Goal: Information Seeking & Learning: Compare options

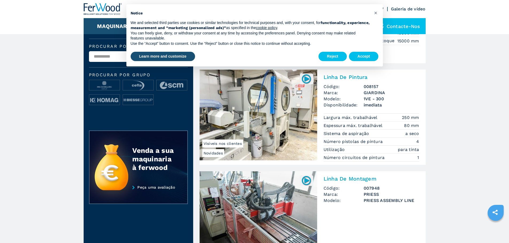
scroll to position [214, 0]
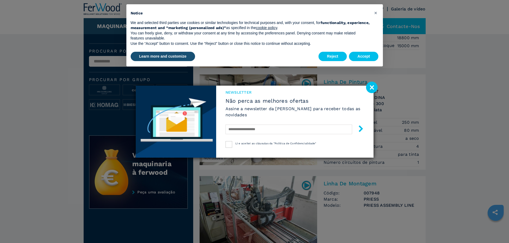
click at [381, 85] on div "Newsletter Não perca as melhores ofertas Assine a newsletter da Ferwood para re…" at bounding box center [254, 121] width 509 height 243
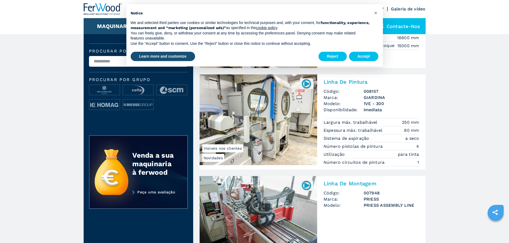
click at [381, 162] on p "Número circuitos de pintura" at bounding box center [355, 163] width 63 height 6
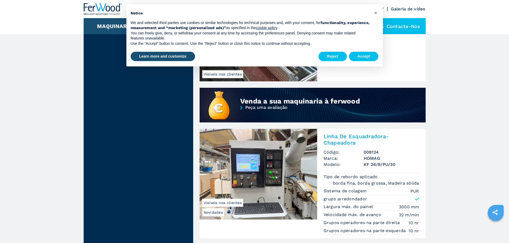
scroll to position [401, 0]
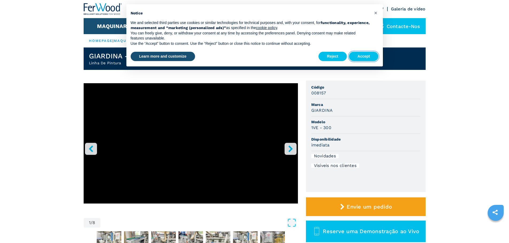
click at [364, 56] on button "Accept" at bounding box center [364, 57] width 30 height 10
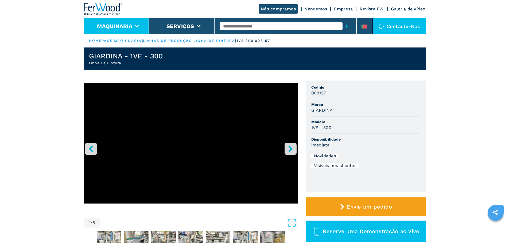
click at [101, 22] on li "Maquinaria" at bounding box center [116, 26] width 65 height 16
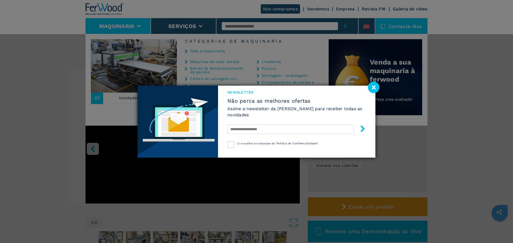
click at [374, 84] on image at bounding box center [373, 87] width 11 height 11
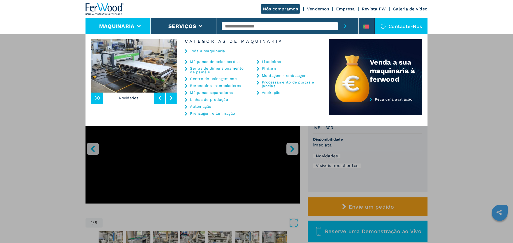
click at [187, 99] on icon at bounding box center [186, 100] width 2 height 4
click at [209, 98] on link "Linhas de produção" at bounding box center [209, 100] width 38 height 4
click at [266, 69] on link "Pintura" at bounding box center [269, 69] width 14 height 4
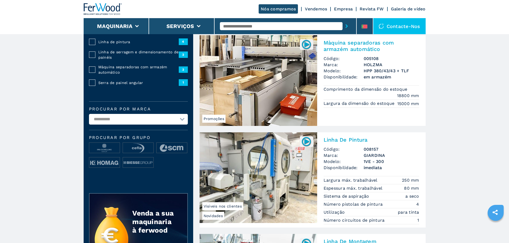
scroll to position [187, 0]
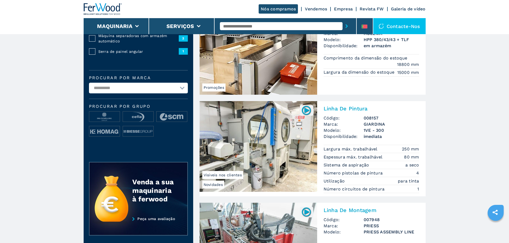
click at [304, 111] on img at bounding box center [306, 110] width 10 height 10
click at [271, 136] on img at bounding box center [259, 146] width 118 height 91
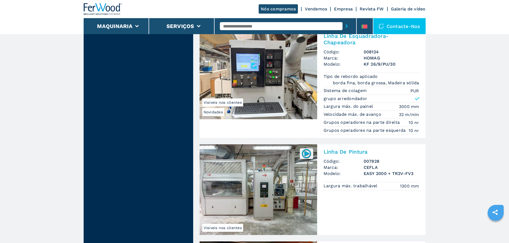
scroll to position [534, 0]
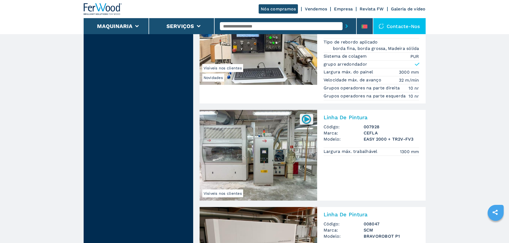
click at [374, 132] on h3 "CEFLA" at bounding box center [392, 133] width 56 height 6
click at [266, 159] on img at bounding box center [259, 155] width 118 height 91
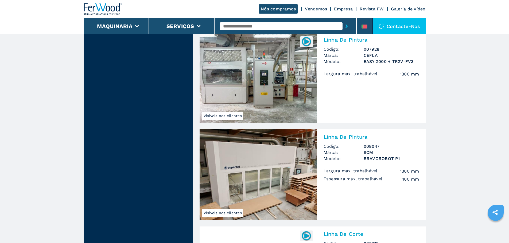
scroll to position [614, 0]
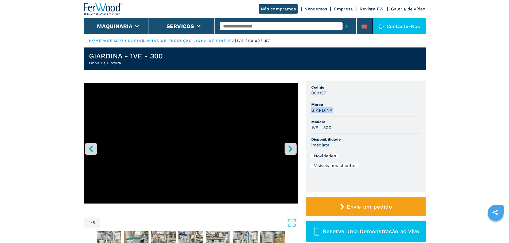
drag, startPoint x: 334, startPoint y: 110, endPoint x: 303, endPoint y: 114, distance: 31.0
click at [303, 114] on div "1 / 8 Unidade de medida ******* ******** Código 008157 Marca GIARDINA Modelo 1V…" at bounding box center [255, 174] width 342 height 187
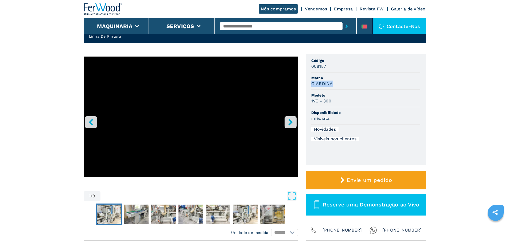
click at [106, 217] on img "Go to Slide 2" at bounding box center [109, 214] width 25 height 19
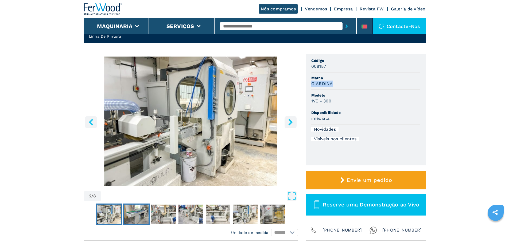
click at [134, 212] on img "Go to Slide 3" at bounding box center [136, 214] width 25 height 19
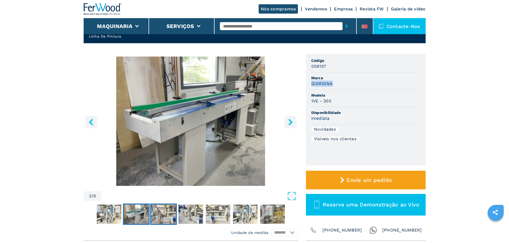
click at [155, 219] on img "Go to Slide 4" at bounding box center [163, 214] width 25 height 19
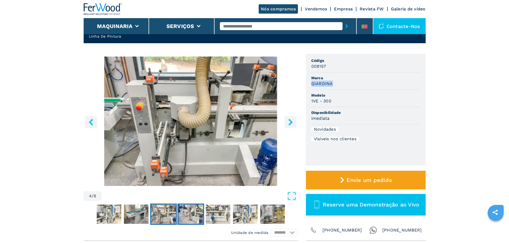
click at [196, 211] on img "Go to Slide 5" at bounding box center [190, 214] width 25 height 19
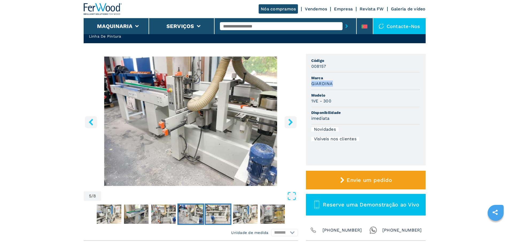
click at [207, 210] on img "Go to Slide 6" at bounding box center [218, 214] width 25 height 19
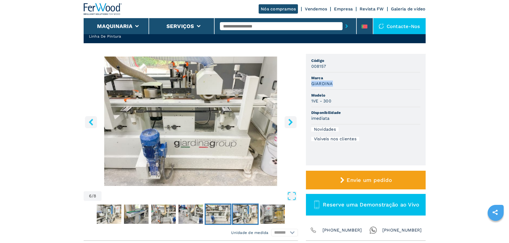
click at [246, 205] on img "Go to Slide 7" at bounding box center [245, 214] width 25 height 19
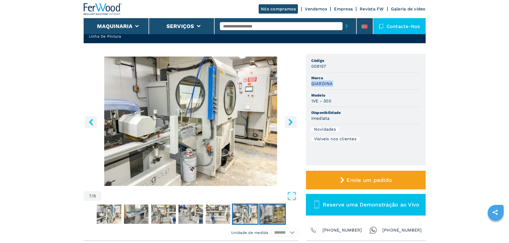
click at [277, 212] on img "Go to Slide 8" at bounding box center [272, 214] width 25 height 19
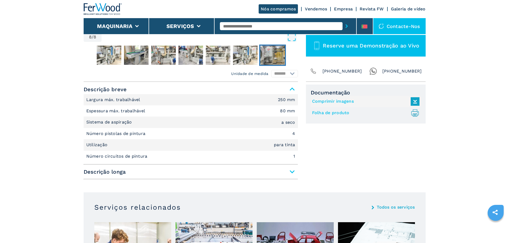
scroll to position [187, 0]
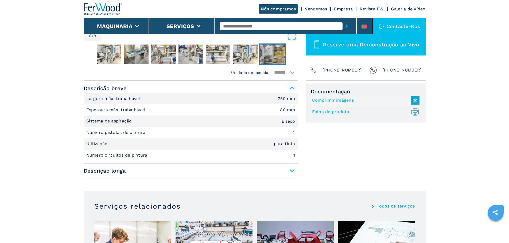
click at [293, 174] on span "Descrição longa" at bounding box center [191, 171] width 214 height 10
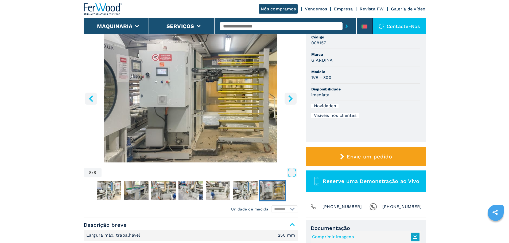
scroll to position [0, 0]
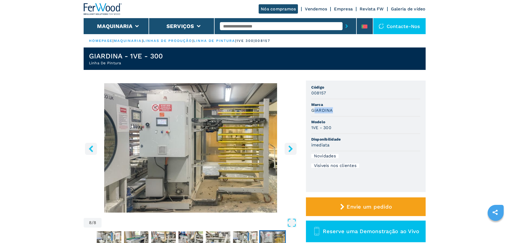
drag, startPoint x: 331, startPoint y: 112, endPoint x: 314, endPoint y: 112, distance: 17.6
click at [314, 112] on div "GIARDINA" at bounding box center [365, 110] width 109 height 6
click at [318, 110] on h3 "GIARDINA" at bounding box center [322, 110] width 22 height 6
click at [322, 110] on h3 "GIARDINA" at bounding box center [322, 110] width 22 height 6
drag, startPoint x: 331, startPoint y: 111, endPoint x: 305, endPoint y: 110, distance: 25.7
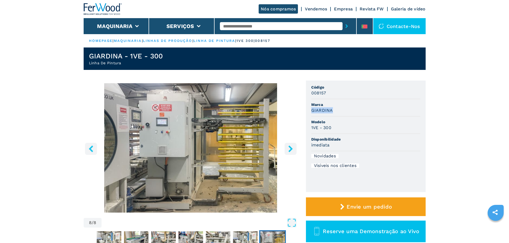
click at [305, 110] on div "8 / 8 Unidade de medida ******* ******** Código 008157 Marca GIARDINA Modelo 1V…" at bounding box center [255, 174] width 342 height 187
copy h3 "GIARDINA"
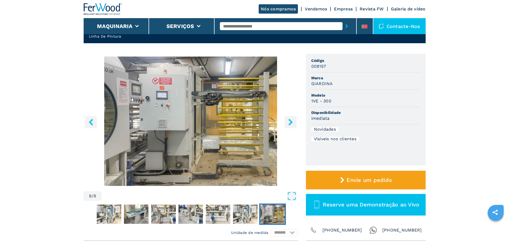
drag, startPoint x: 125, startPoint y: 4, endPoint x: 82, endPoint y: 7, distance: 42.8
click at [82, 7] on header "Nós compramos Vendemos Empresa Revista FW Galeria de vídeo Maquinaria Serviços …" at bounding box center [254, 17] width 509 height 34
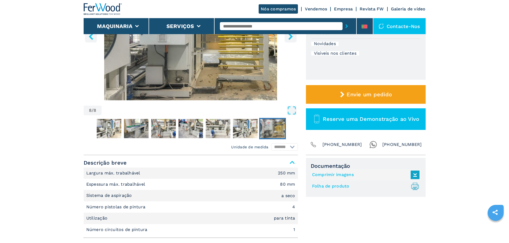
scroll to position [134, 0]
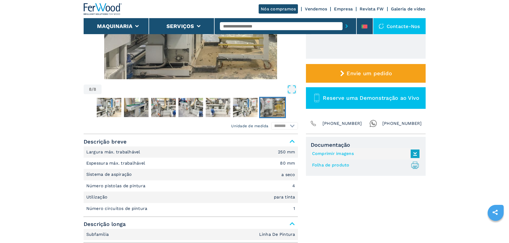
click at [303, 90] on div "8 / 8 Unidade de medida ******* ******** Código 008157 Marca GIARDINA Modelo 1V…" at bounding box center [255, 40] width 342 height 187
click at [293, 90] on icon "Open Fullscreen" at bounding box center [292, 90] width 10 height 10
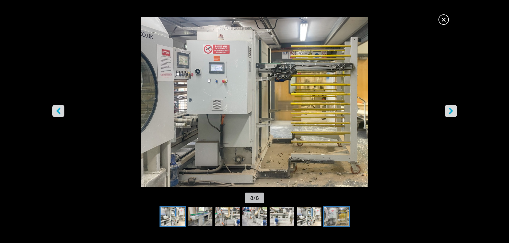
click at [173, 209] on img "Go to Slide 2" at bounding box center [173, 216] width 25 height 19
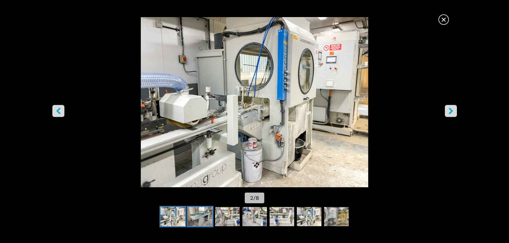
click at [197, 213] on img "Go to Slide 3" at bounding box center [200, 216] width 25 height 19
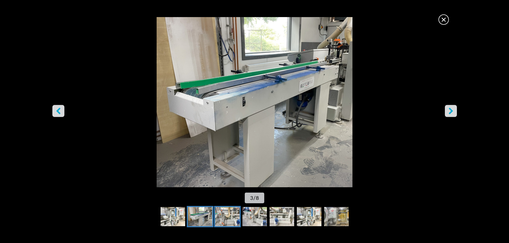
click at [221, 215] on img "Go to Slide 4" at bounding box center [227, 216] width 25 height 19
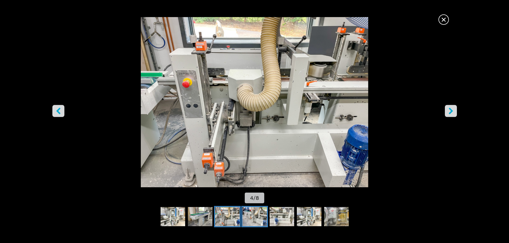
click at [260, 216] on img "Go to Slide 5" at bounding box center [254, 216] width 25 height 19
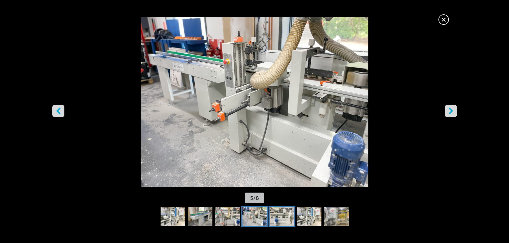
click at [281, 216] on img "Go to Slide 6" at bounding box center [282, 216] width 25 height 19
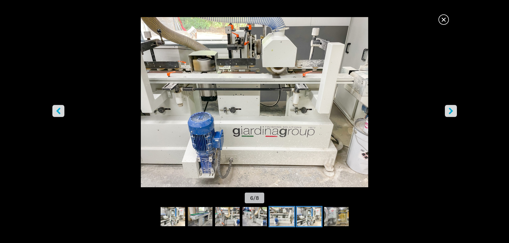
click at [309, 215] on img "Go to Slide 7" at bounding box center [309, 216] width 25 height 19
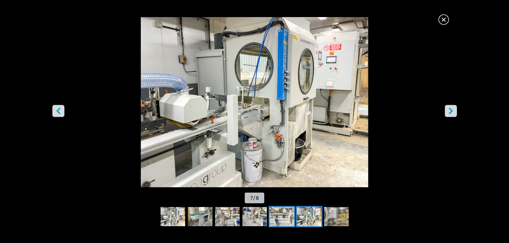
click at [272, 214] on img "Go to Slide 6" at bounding box center [282, 216] width 25 height 19
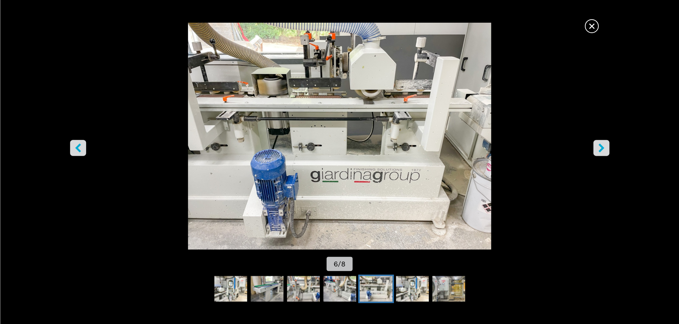
scroll to position [107, 0]
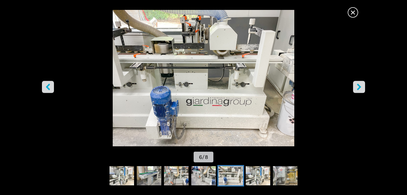
click at [212, 74] on img "Go to Slide 6" at bounding box center [203, 78] width 367 height 136
click at [213, 74] on img "Go to Slide 6" at bounding box center [203, 78] width 367 height 136
click at [213, 75] on img "Go to Slide 6" at bounding box center [203, 78] width 367 height 136
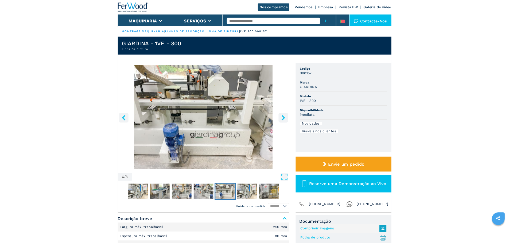
scroll to position [0, 0]
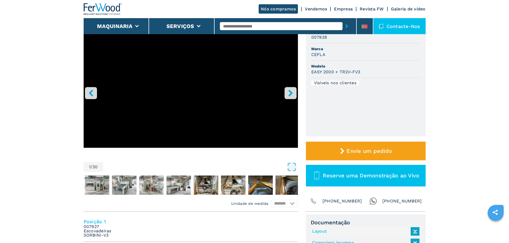
scroll to position [27, 0]
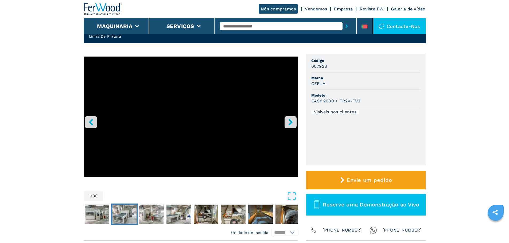
click at [119, 216] on img "Go to Slide 3" at bounding box center [124, 214] width 25 height 19
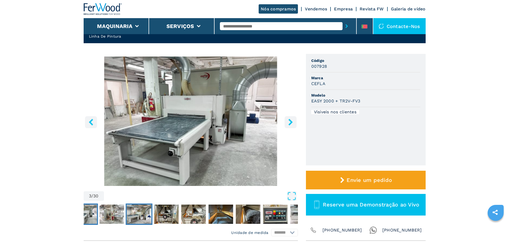
click at [147, 213] on img "Go to Slide 5" at bounding box center [139, 214] width 25 height 19
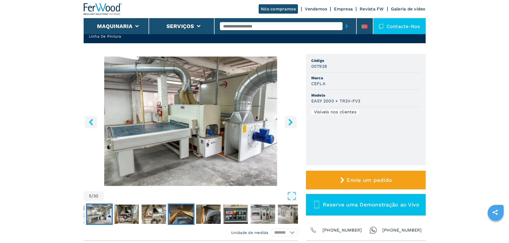
click at [174, 211] on img "Go to Slide 8" at bounding box center [181, 214] width 25 height 19
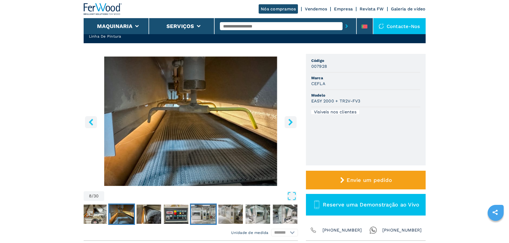
click at [198, 209] on img "Go to Slide 11" at bounding box center [203, 214] width 25 height 19
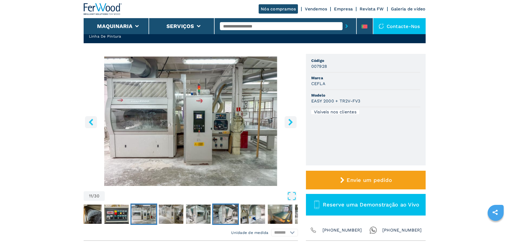
click at [215, 209] on img "Go to Slide 14" at bounding box center [225, 214] width 25 height 19
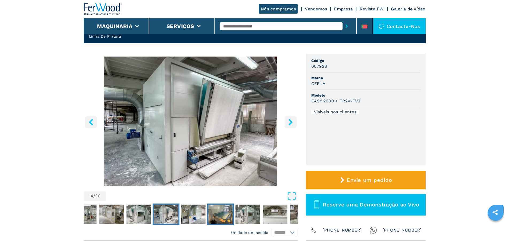
click at [219, 217] on img "Go to Slide 16" at bounding box center [220, 214] width 25 height 19
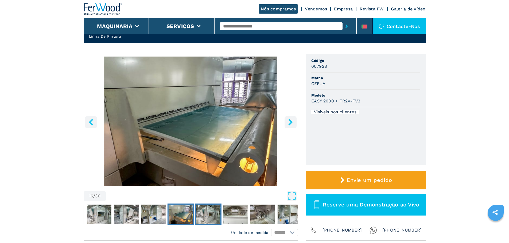
click at [216, 215] on img "Go to Slide 17" at bounding box center [208, 214] width 25 height 19
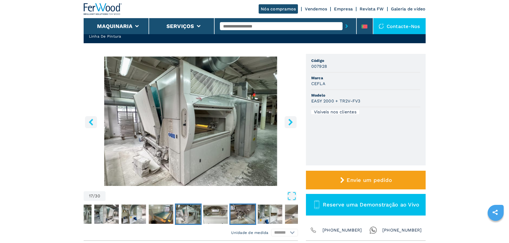
click at [239, 215] on img "Go to Slide 19" at bounding box center [242, 214] width 25 height 19
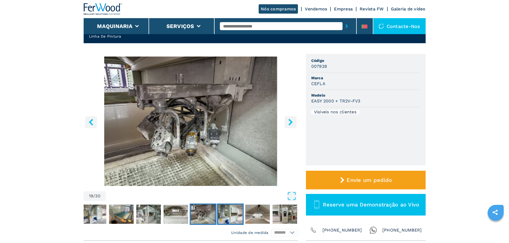
click at [237, 215] on img "Go to Slide 20" at bounding box center [230, 214] width 25 height 19
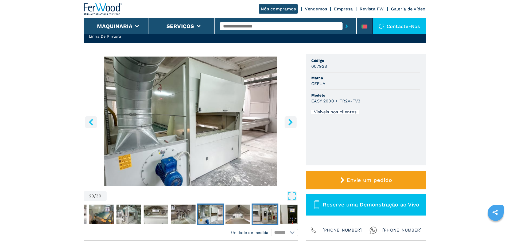
click at [255, 211] on img "Go to Slide 22" at bounding box center [264, 214] width 25 height 19
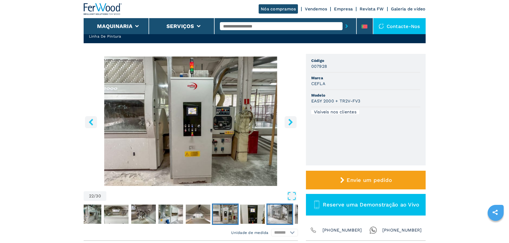
click at [268, 212] on img "Go to Slide 24" at bounding box center [279, 214] width 25 height 19
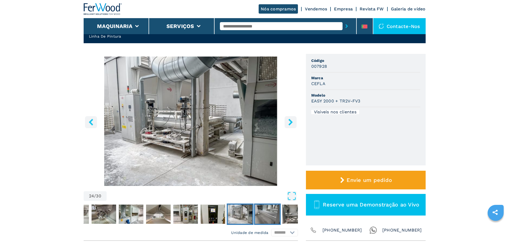
click at [270, 212] on img "Go to Slide 25" at bounding box center [267, 214] width 25 height 19
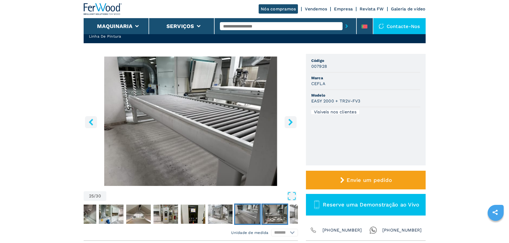
click at [270, 212] on img "Go to Slide 26" at bounding box center [274, 214] width 25 height 19
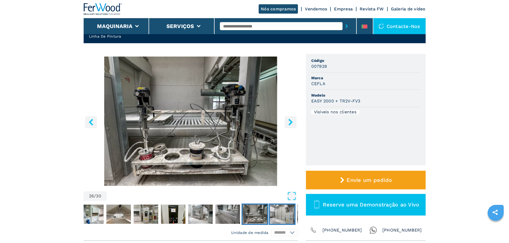
click at [270, 212] on img "Go to Slide 27" at bounding box center [282, 214] width 25 height 19
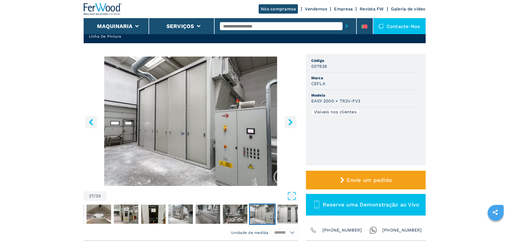
click at [270, 212] on img "Go to Slide 27" at bounding box center [262, 214] width 25 height 19
click at [294, 212] on img "Go to Slide 28" at bounding box center [289, 214] width 25 height 19
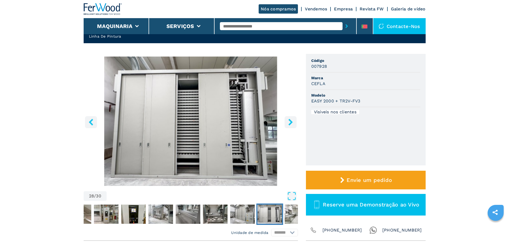
click at [290, 120] on icon "right-button" at bounding box center [290, 122] width 4 height 7
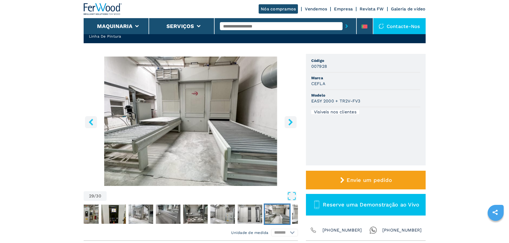
click at [290, 121] on icon "right-button" at bounding box center [290, 122] width 4 height 7
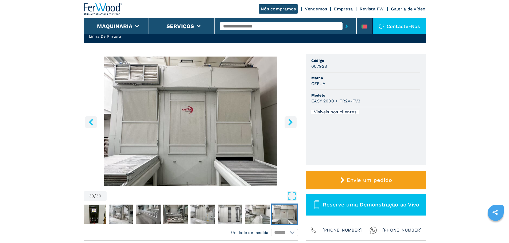
click at [290, 121] on icon "right-button" at bounding box center [290, 122] width 4 height 7
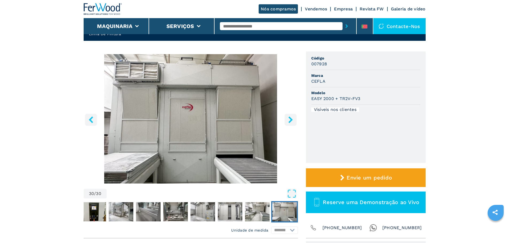
scroll to position [0, 0]
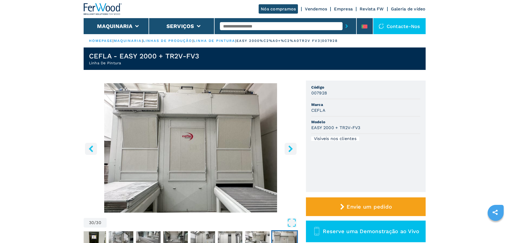
click at [294, 147] on button "right-button" at bounding box center [291, 149] width 12 height 12
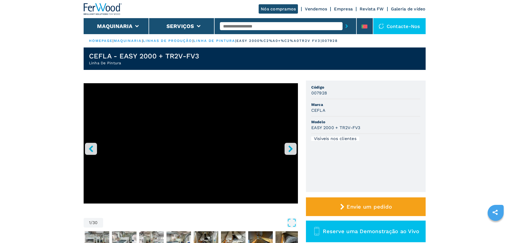
click at [294, 147] on button "right-button" at bounding box center [291, 149] width 12 height 12
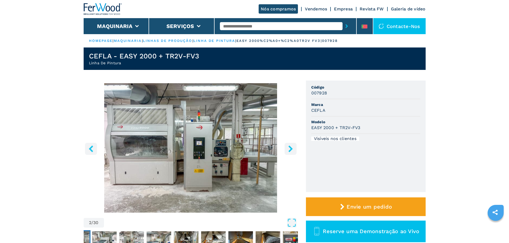
click at [294, 147] on button "right-button" at bounding box center [291, 149] width 12 height 12
click at [173, 28] on button "Serviços" at bounding box center [180, 26] width 28 height 6
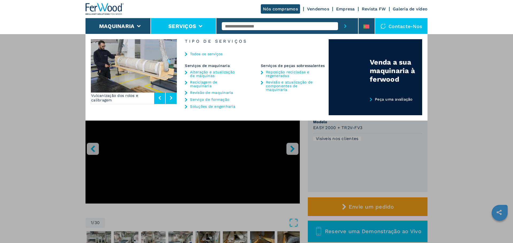
click at [171, 25] on button "Serviços" at bounding box center [182, 26] width 28 height 6
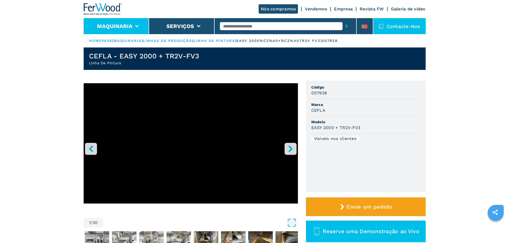
click at [115, 31] on li "Maquinaria" at bounding box center [116, 26] width 65 height 16
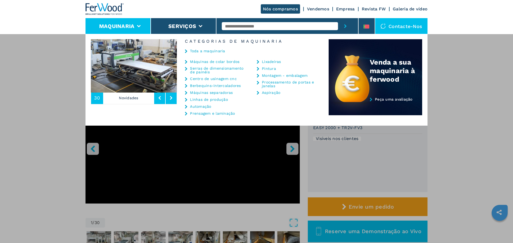
click at [266, 67] on link "Pintura" at bounding box center [269, 69] width 14 height 4
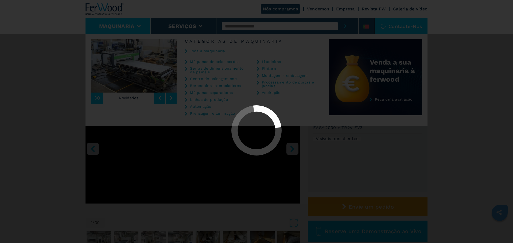
select select "*******"
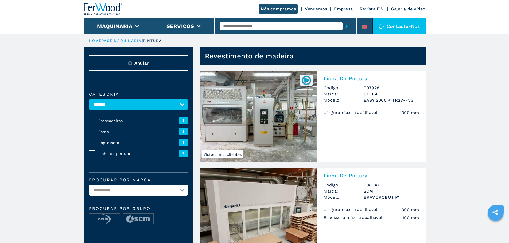
click at [181, 146] on span "1" at bounding box center [183, 142] width 9 height 6
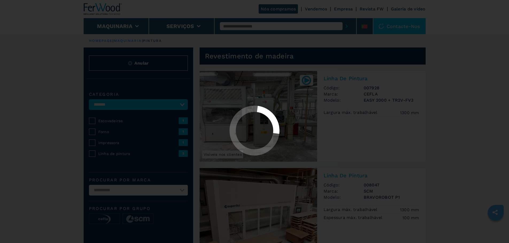
select select "*******"
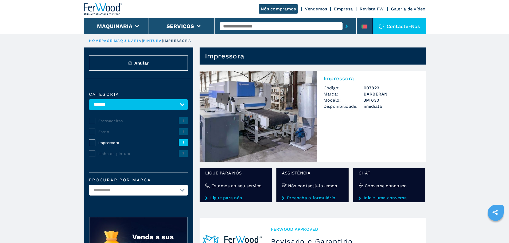
click at [338, 100] on span "Modelo:" at bounding box center [344, 100] width 40 height 6
click at [269, 122] on img at bounding box center [259, 116] width 118 height 91
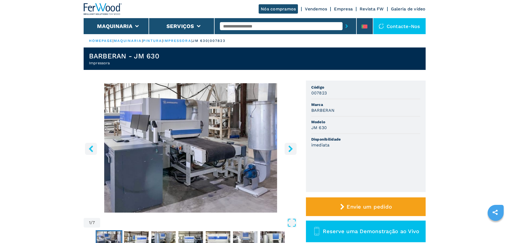
click at [286, 149] on button "right-button" at bounding box center [291, 149] width 12 height 12
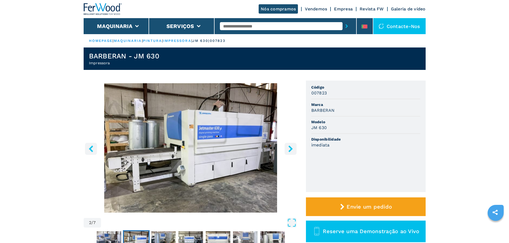
click at [286, 149] on button "right-button" at bounding box center [291, 149] width 12 height 12
click at [289, 147] on icon "right-button" at bounding box center [290, 149] width 7 height 7
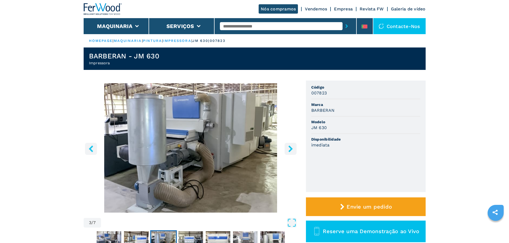
click at [289, 147] on icon "right-button" at bounding box center [290, 149] width 4 height 7
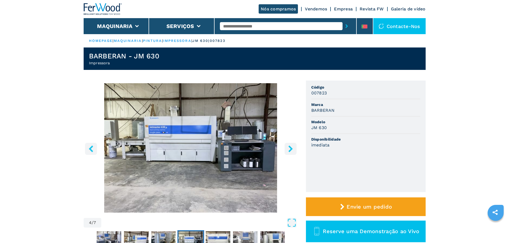
click at [289, 147] on icon "right-button" at bounding box center [290, 149] width 4 height 7
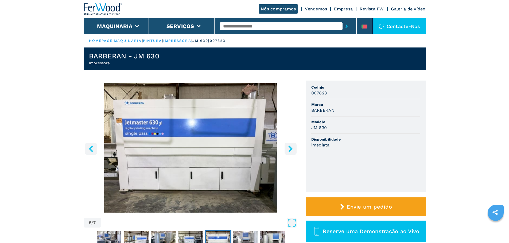
click at [289, 147] on icon "right-button" at bounding box center [290, 149] width 4 height 7
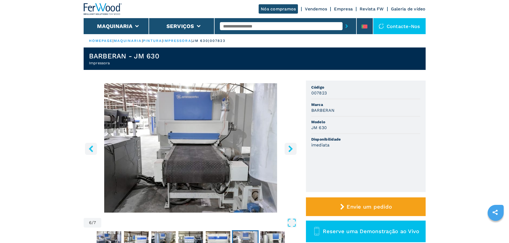
click at [289, 147] on icon "right-button" at bounding box center [290, 149] width 4 height 7
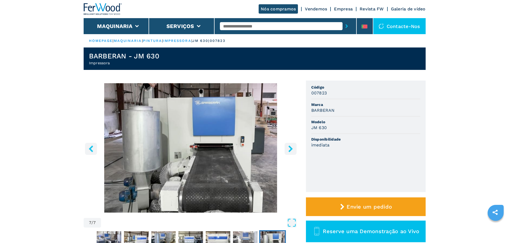
click at [289, 147] on icon "right-button" at bounding box center [290, 149] width 4 height 7
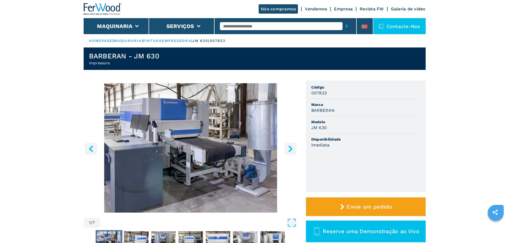
click at [289, 147] on icon "right-button" at bounding box center [290, 149] width 4 height 7
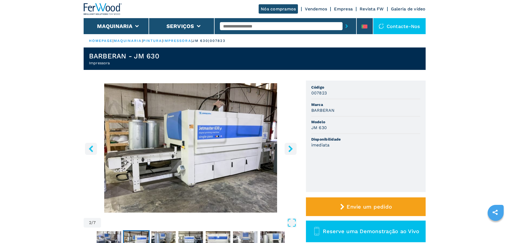
click at [289, 147] on icon "right-button" at bounding box center [290, 149] width 4 height 7
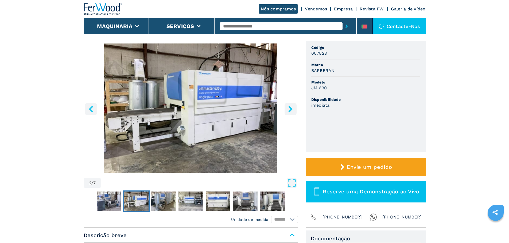
scroll to position [134, 0]
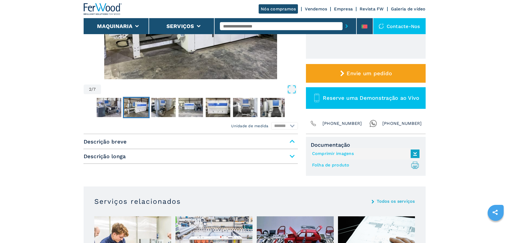
click at [291, 143] on span "Descrição breve" at bounding box center [191, 142] width 214 height 10
click at [291, 157] on span "Descrição longa" at bounding box center [191, 157] width 214 height 10
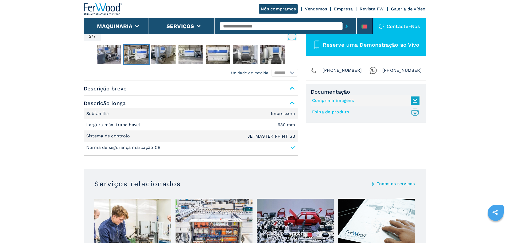
scroll to position [187, 0]
click at [289, 103] on span "Descrição longa" at bounding box center [191, 103] width 214 height 10
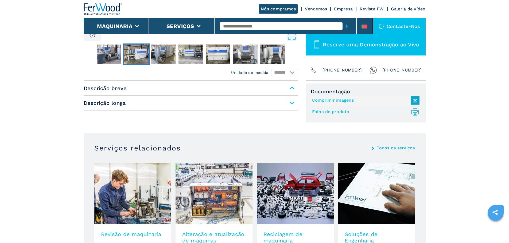
click at [294, 89] on span "Descrição breve" at bounding box center [191, 89] width 214 height 10
click at [292, 87] on span "Descrição breve" at bounding box center [191, 89] width 214 height 10
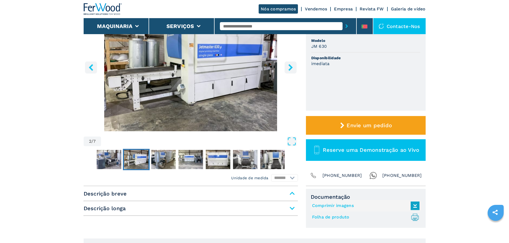
scroll to position [0, 0]
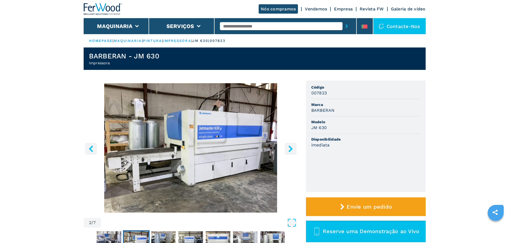
click at [318, 113] on h3 "BARBERAN" at bounding box center [323, 110] width 24 height 6
copy h3 "BARBERAN"
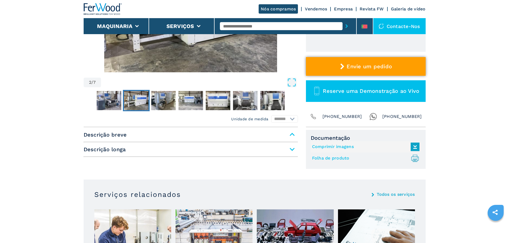
scroll to position [107, 0]
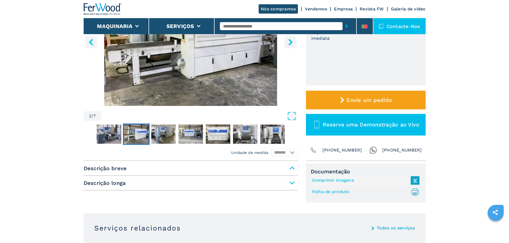
click at [188, 169] on span "Descrição breve" at bounding box center [191, 169] width 214 height 10
click at [292, 186] on span "Descrição longa" at bounding box center [191, 183] width 214 height 10
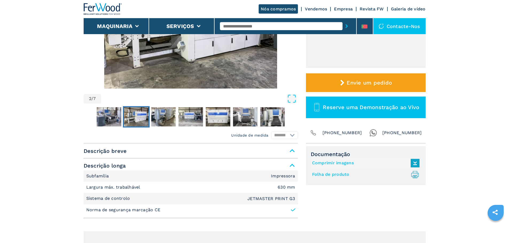
scroll to position [134, 0]
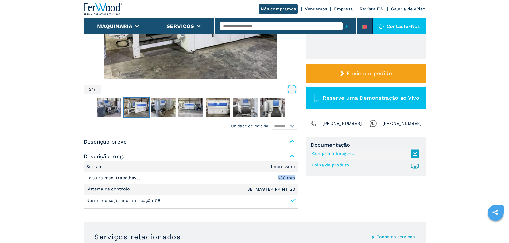
drag, startPoint x: 254, startPoint y: 177, endPoint x: 294, endPoint y: 179, distance: 39.8
click at [294, 179] on li "Largura máx. trabalhável 630 mm" at bounding box center [191, 178] width 214 height 11
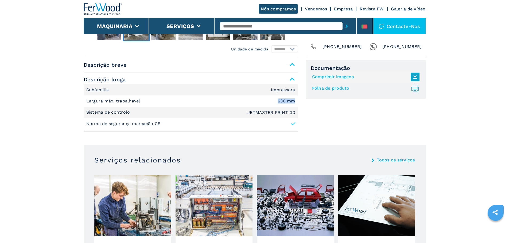
scroll to position [214, 0]
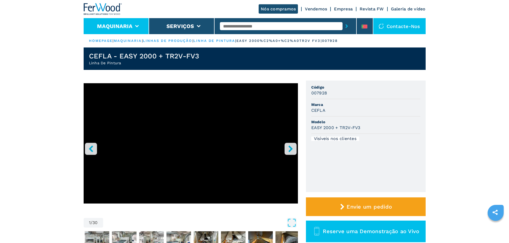
click at [119, 30] on li "Maquinaria" at bounding box center [116, 26] width 65 height 16
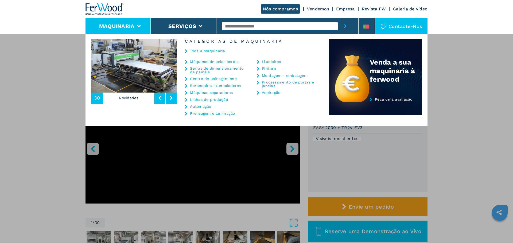
click at [263, 69] on link "Pintura" at bounding box center [269, 69] width 14 height 4
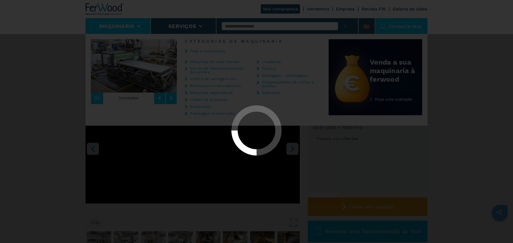
select select "*******"
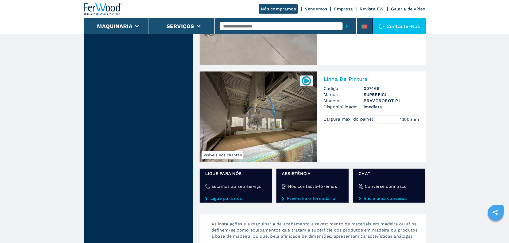
scroll to position [534, 0]
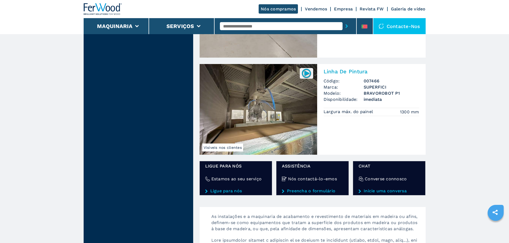
click at [254, 106] on img at bounding box center [259, 109] width 118 height 91
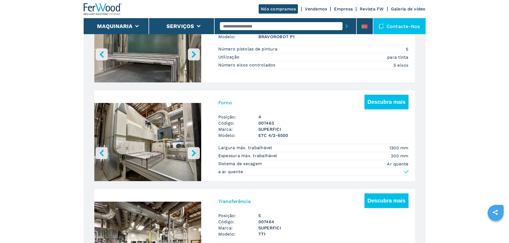
scroll to position [668, 0]
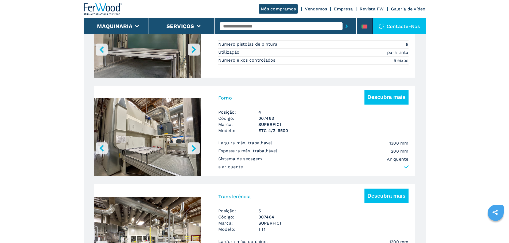
click at [192, 149] on icon "right-button" at bounding box center [193, 148] width 7 height 7
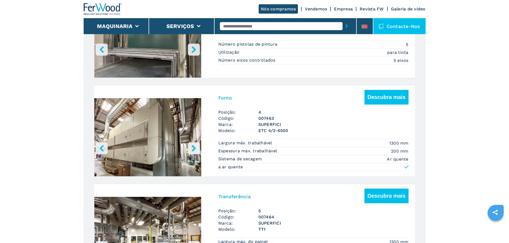
click at [192, 149] on icon "right-button" at bounding box center [193, 148] width 7 height 7
click at [193, 148] on icon "right-button" at bounding box center [193, 148] width 7 height 7
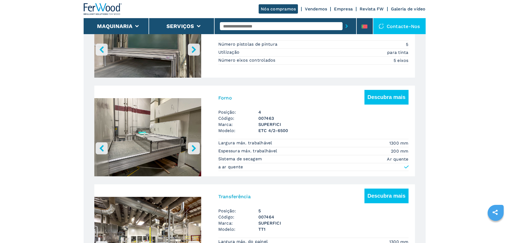
click at [193, 148] on icon "right-button" at bounding box center [193, 148] width 7 height 7
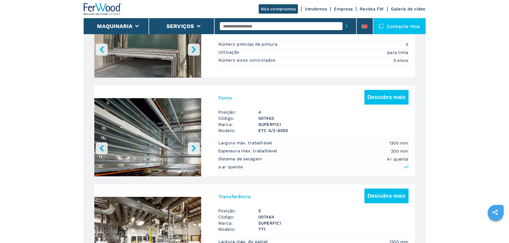
click at [193, 148] on icon "right-button" at bounding box center [193, 148] width 7 height 7
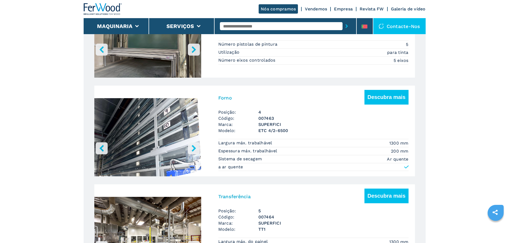
click at [193, 148] on icon "right-button" at bounding box center [193, 148] width 7 height 7
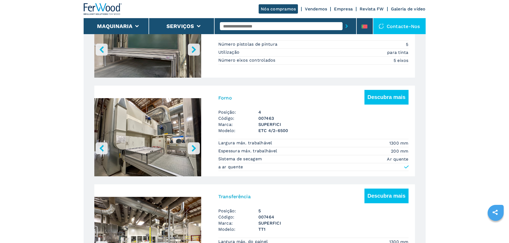
click at [193, 148] on icon "right-button" at bounding box center [193, 148] width 7 height 7
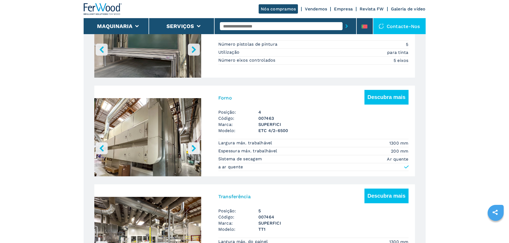
click at [193, 148] on icon "right-button" at bounding box center [193, 148] width 7 height 7
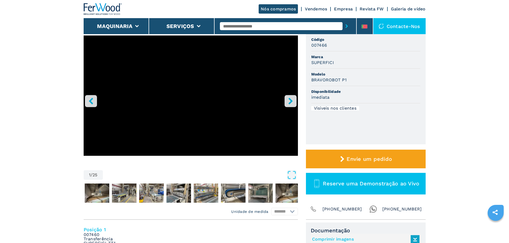
scroll to position [53, 0]
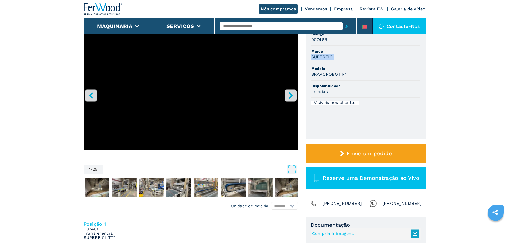
drag, startPoint x: 336, startPoint y: 58, endPoint x: 306, endPoint y: 63, distance: 30.9
click at [306, 63] on ul "Código 007466 Marca SUPERFICI Modelo BRAVOROBOT P1 Disponibilidade imediata Vis…" at bounding box center [366, 83] width 120 height 112
copy h3 "SUPERFICI"
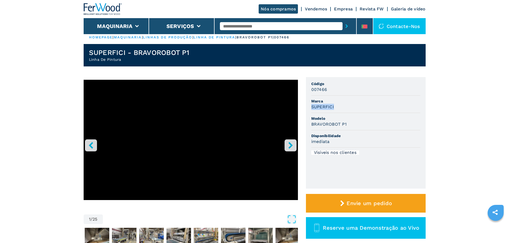
scroll to position [0, 0]
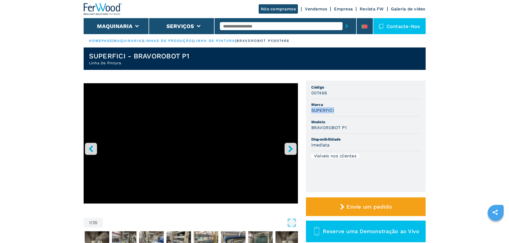
click at [407, 8] on link "Galeria de vídeo" at bounding box center [408, 8] width 35 height 5
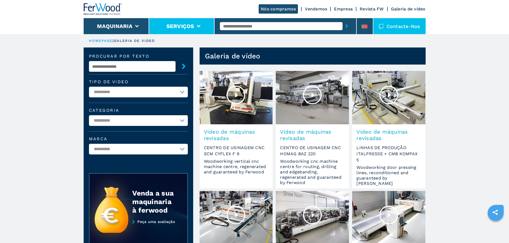
click at [188, 33] on li "Serviços" at bounding box center [181, 26] width 65 height 16
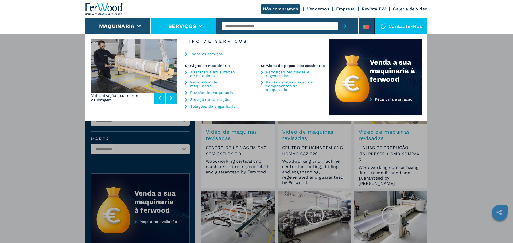
click at [317, 10] on link "Vendemos" at bounding box center [318, 8] width 22 height 5
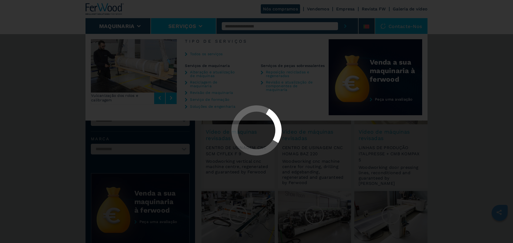
click at [318, 8] on div at bounding box center [256, 121] width 513 height 243
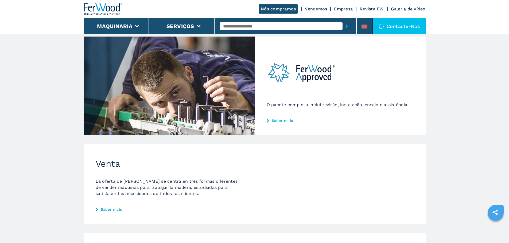
scroll to position [67, 0]
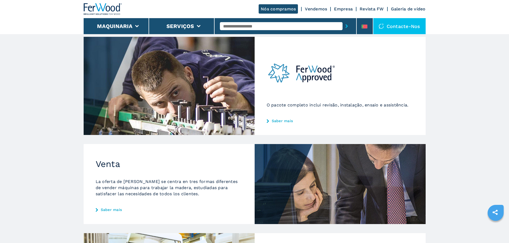
click at [318, 8] on link "Vendemos" at bounding box center [316, 8] width 22 height 5
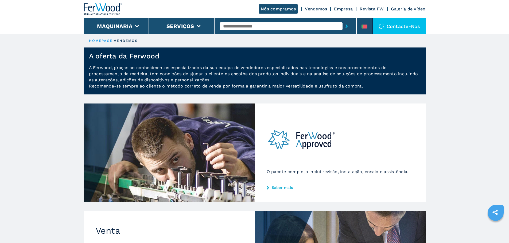
click at [348, 10] on link "Empresa" at bounding box center [343, 8] width 19 height 5
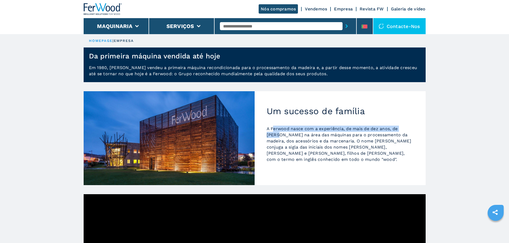
drag, startPoint x: 274, startPoint y: 129, endPoint x: 411, endPoint y: 130, distance: 137.1
click at [411, 130] on p "A Ferwood nasce com a experiência, de mais de dez anos, de [PERSON_NAME] na áre…" at bounding box center [340, 144] width 147 height 37
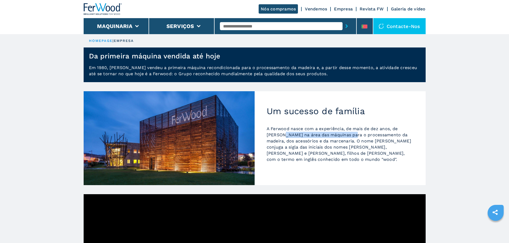
drag, startPoint x: 269, startPoint y: 136, endPoint x: 337, endPoint y: 136, distance: 67.9
click at [337, 136] on p "A Ferwood nasce com a experiência, de mais de dez anos, de [PERSON_NAME] na áre…" at bounding box center [340, 144] width 147 height 37
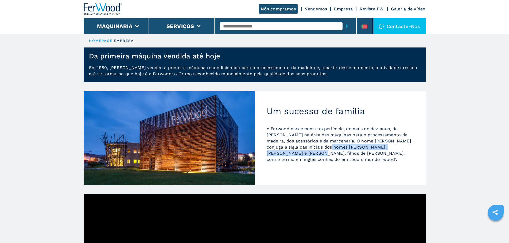
drag, startPoint x: 310, startPoint y: 149, endPoint x: 418, endPoint y: 147, distance: 107.7
click at [418, 147] on div "Um sucesso de família A [PERSON_NAME] nasce com a experiência, de mais de dez a…" at bounding box center [340, 138] width 171 height 94
drag, startPoint x: 274, startPoint y: 154, endPoint x: 410, endPoint y: 158, distance: 135.2
click at [410, 158] on div "A Ferwood nasce com a experiência, de mais de dez anos, de [PERSON_NAME] na áre…" at bounding box center [340, 147] width 147 height 42
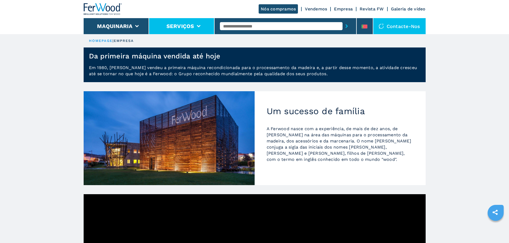
click at [167, 30] on li "Serviços" at bounding box center [181, 26] width 65 height 16
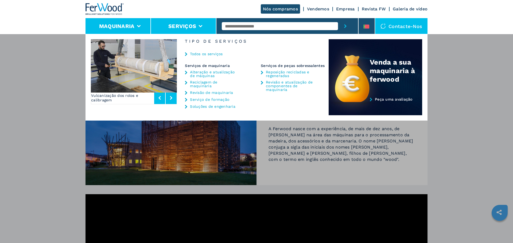
click at [126, 31] on li "Maquinaria" at bounding box center [117, 26] width 65 height 16
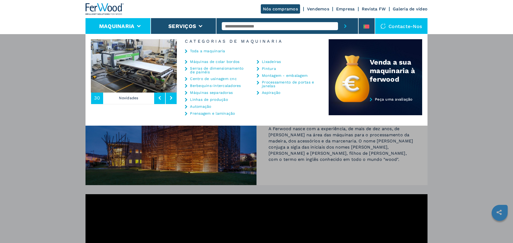
click at [124, 98] on p "Novidades" at bounding box center [128, 98] width 51 height 12
click at [173, 98] on button at bounding box center [171, 98] width 11 height 12
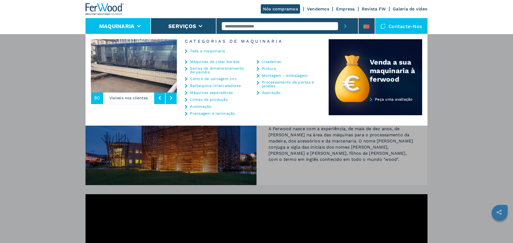
click at [173, 96] on button at bounding box center [171, 98] width 11 height 12
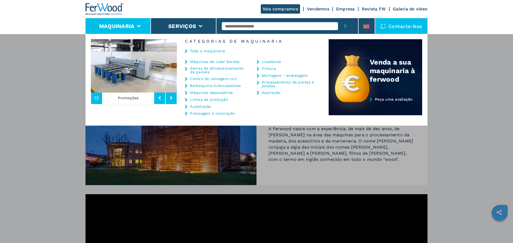
click at [173, 95] on button at bounding box center [171, 98] width 11 height 12
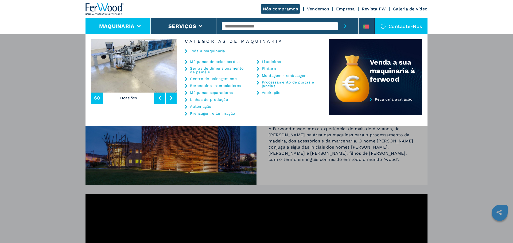
click at [475, 129] on div "Maquinaria Máquinas de colar bordos Serras de dimensionamento de painéis Centro…" at bounding box center [256, 155] width 513 height 243
